Goal: Task Accomplishment & Management: Complete application form

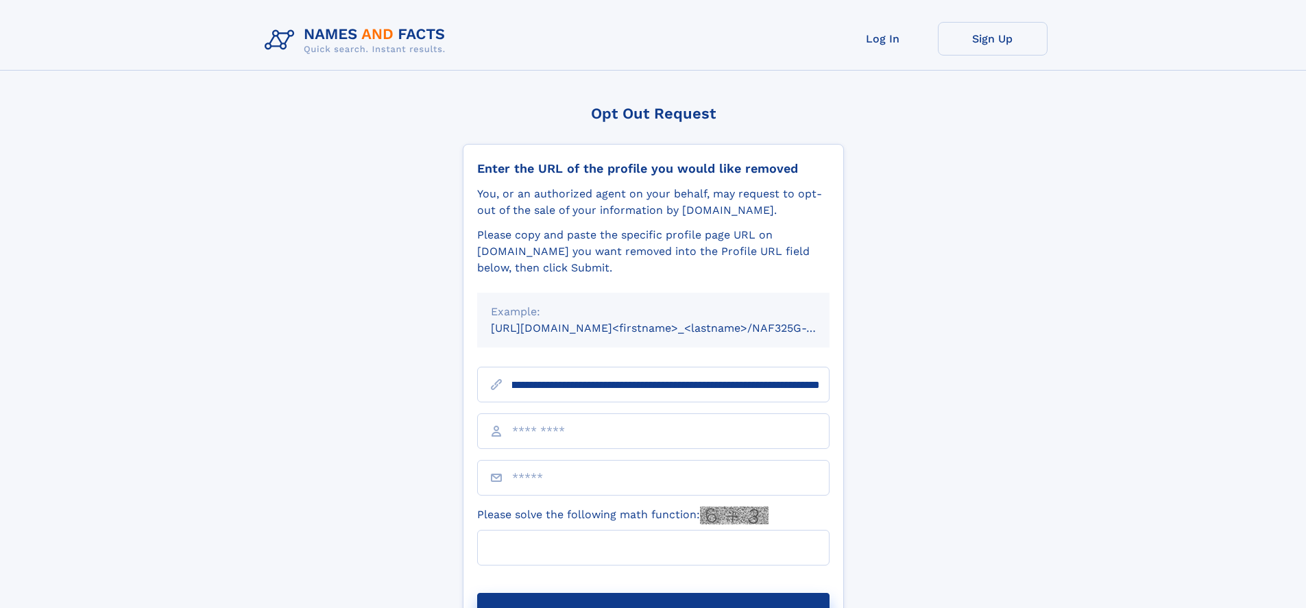
scroll to position [0, 149]
type input "**********"
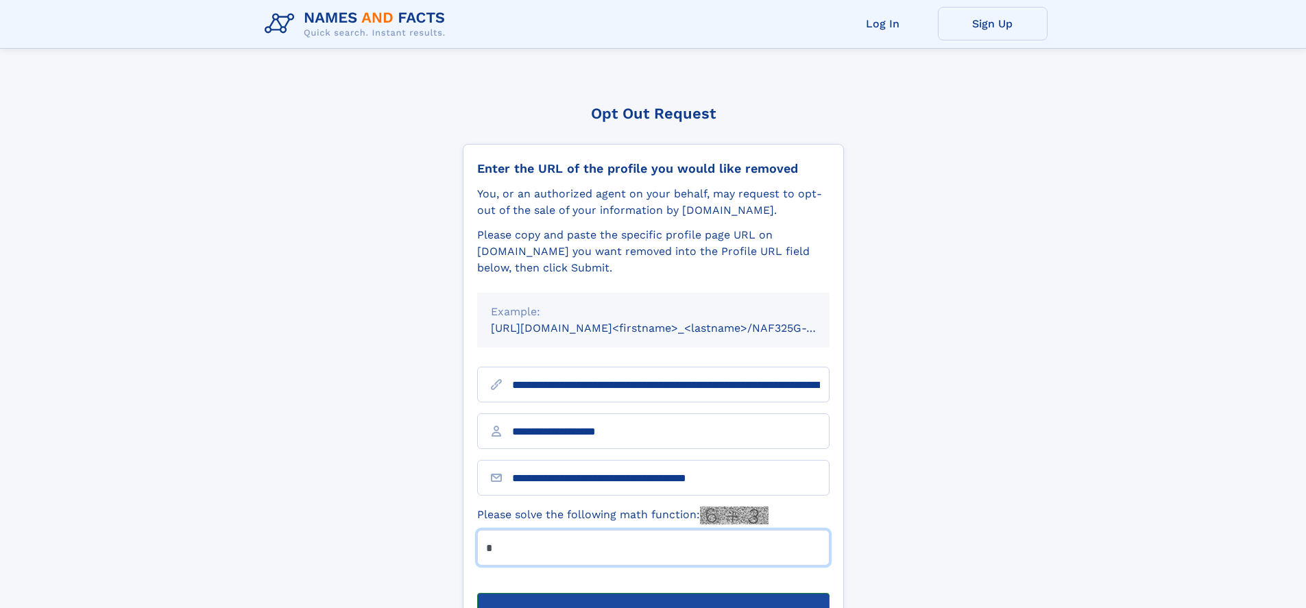
type input "*"
click at [652, 593] on button "Submit Opt Out Request" at bounding box center [653, 615] width 352 height 44
